Goal: Transaction & Acquisition: Purchase product/service

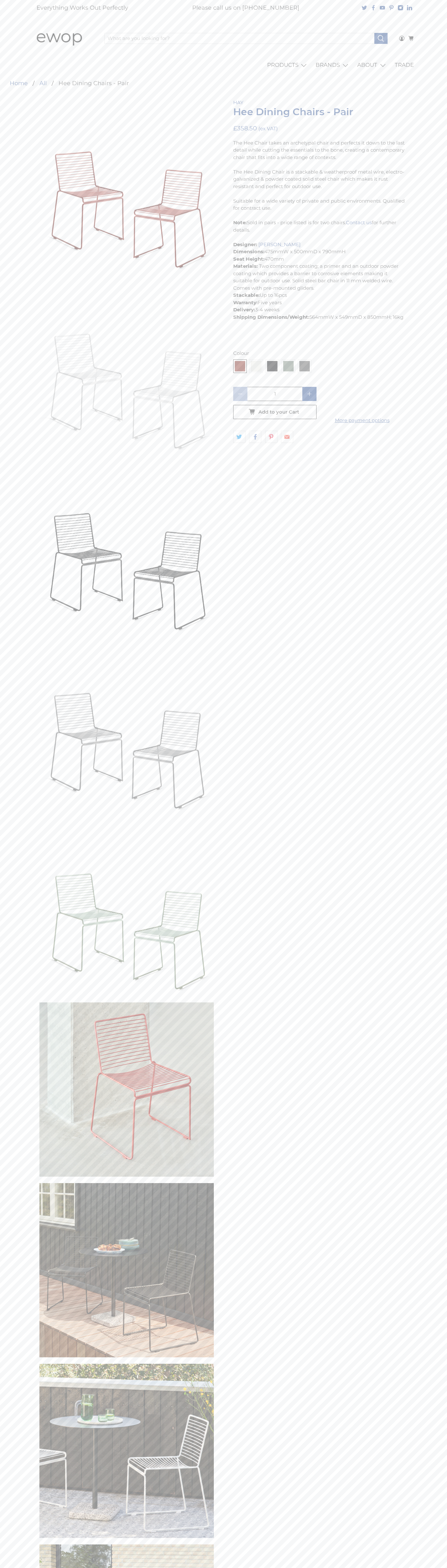
click at [362, 223] on link "Contact us" at bounding box center [358, 222] width 26 height 6
click at [275, 412] on icon "button" at bounding box center [274, 411] width 10 height 10
click at [411, 39] on icon at bounding box center [411, 38] width 5 height 4
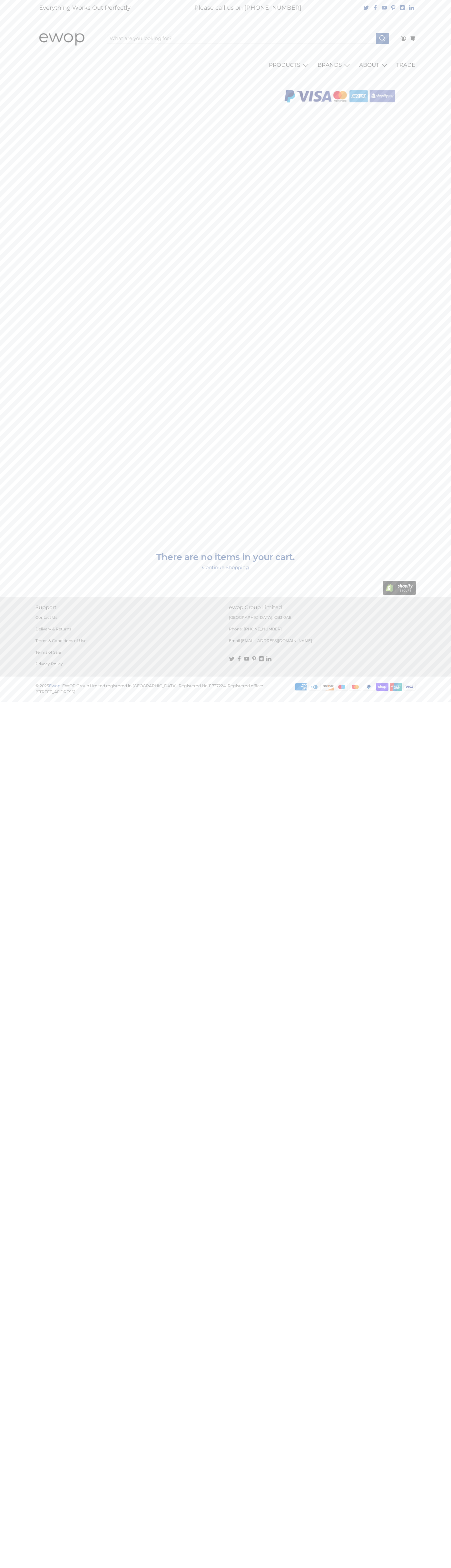
click at [355, 687] on icon at bounding box center [355, 687] width 2 height 3
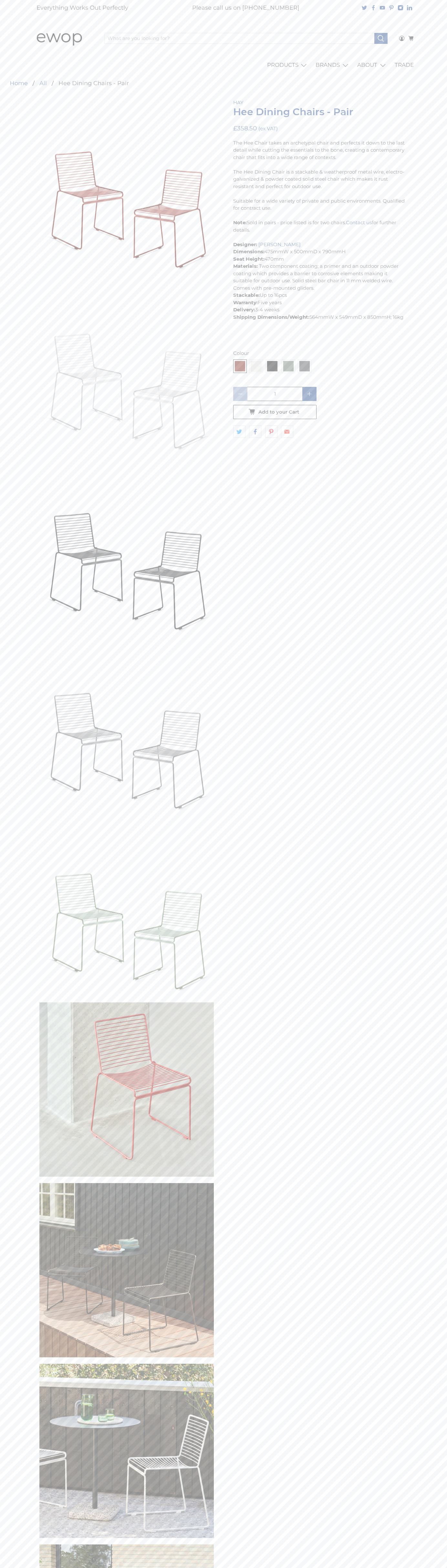
click at [275, 394] on input "1" at bounding box center [275, 393] width 55 height 14
click at [272, 432] on icon at bounding box center [271, 431] width 6 height 7
click at [275, 412] on icon "button" at bounding box center [274, 411] width 10 height 10
click at [411, 39] on icon at bounding box center [411, 38] width 5 height 4
